Goal: Navigation & Orientation: Find specific page/section

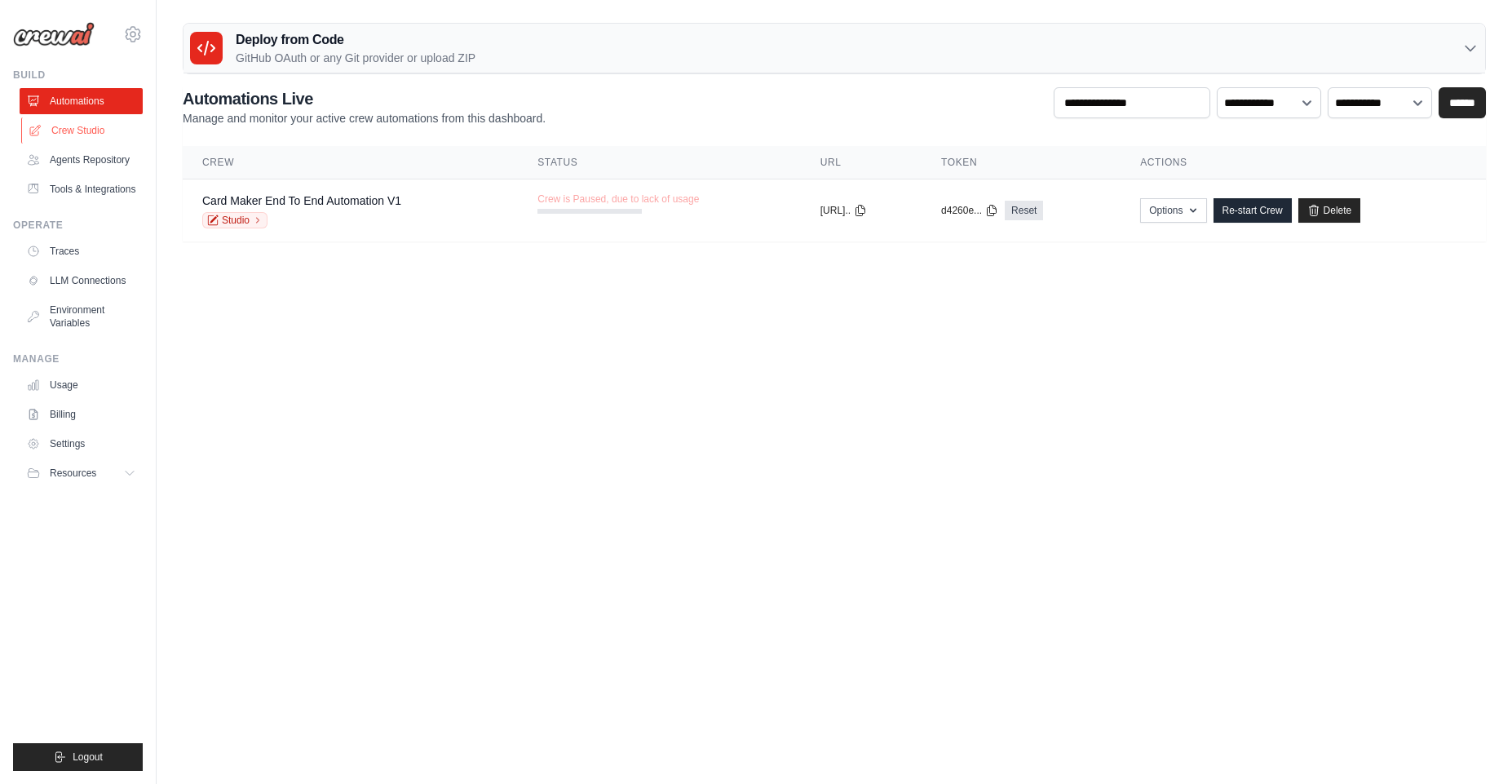
click at [79, 133] on link "Crew Studio" at bounding box center [82, 131] width 123 height 26
click at [59, 757] on icon "submit" at bounding box center [60, 757] width 13 height 13
